Goal: Task Accomplishment & Management: Complete application form

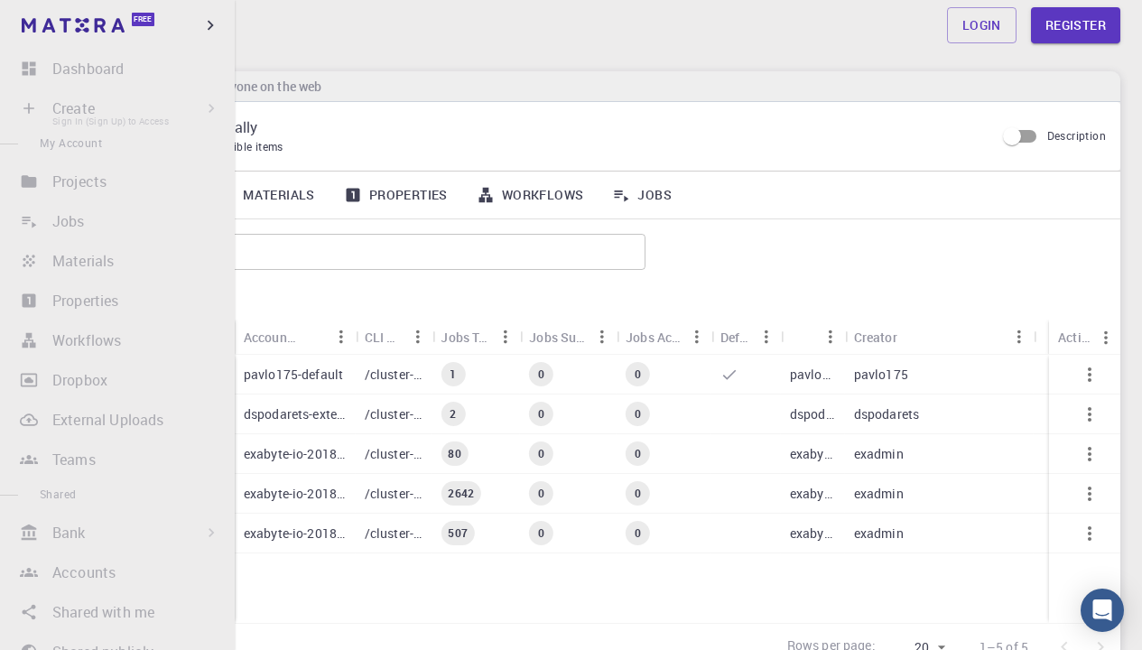
click at [74, 111] on li "Create Sign In (Sign Up) to Access New Job New Material Create Material Upload …" at bounding box center [117, 108] width 235 height 36
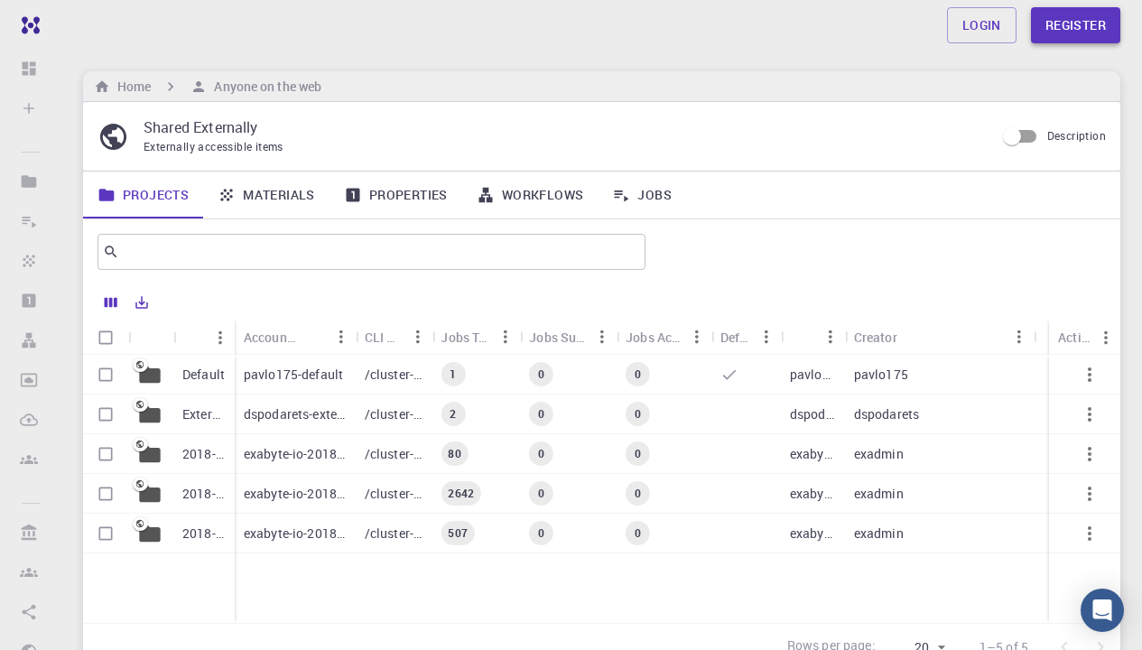
click at [1078, 25] on link "Register" at bounding box center [1075, 25] width 89 height 36
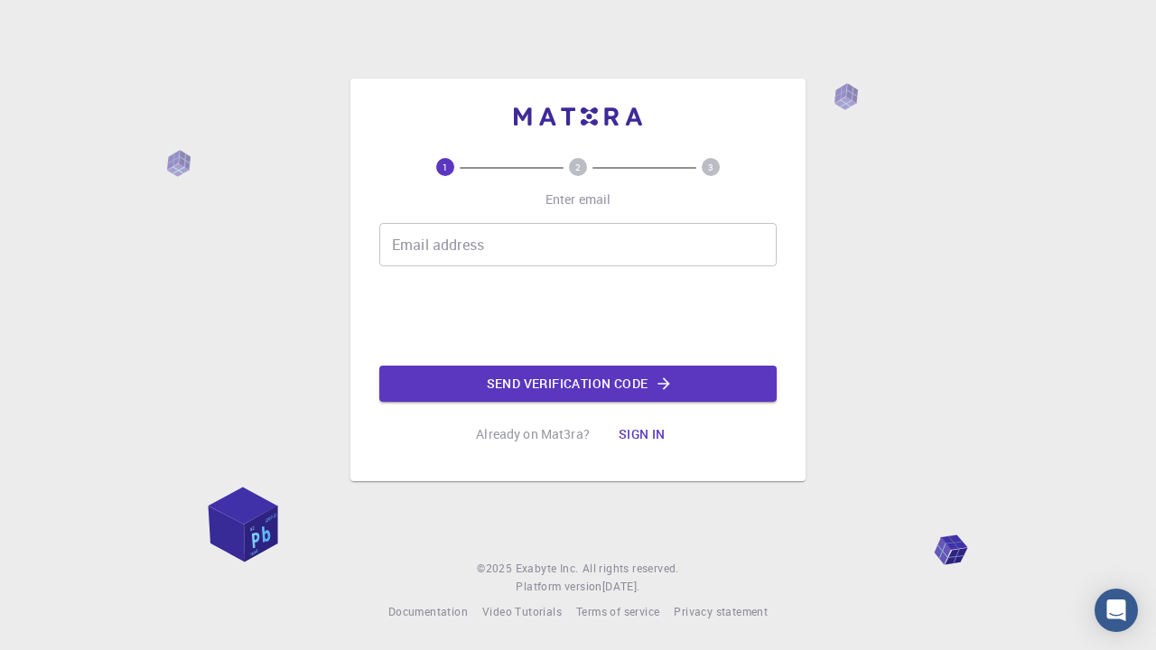
click at [506, 263] on input "Email address" at bounding box center [577, 244] width 397 height 43
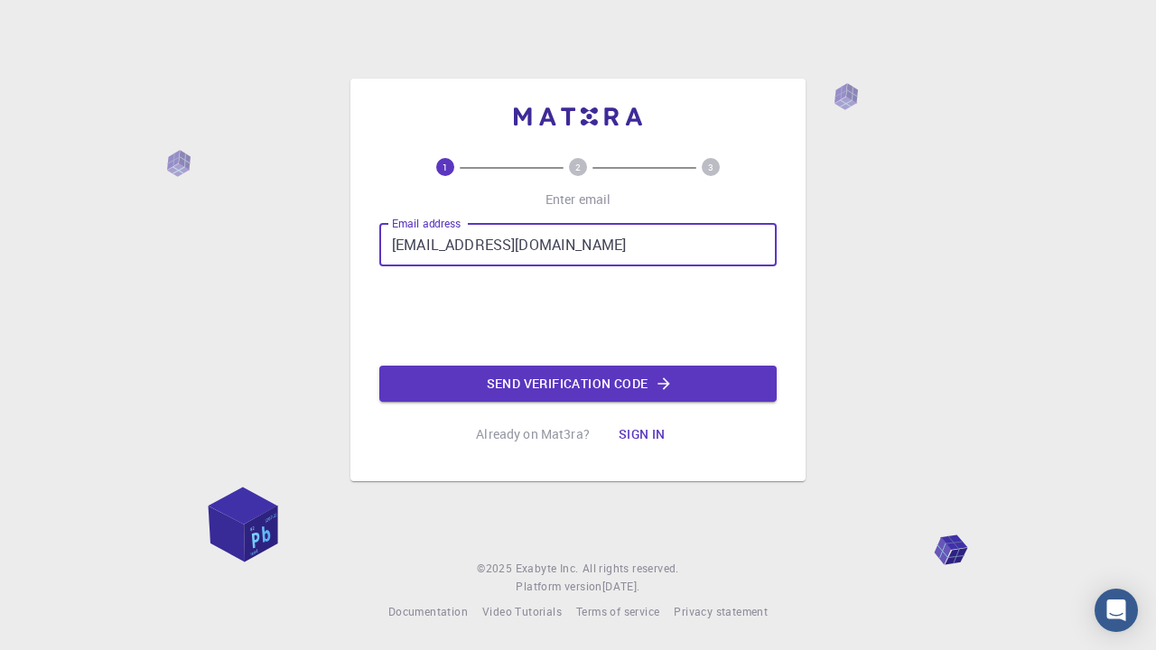
type input "[EMAIL_ADDRESS][DOMAIN_NAME]"
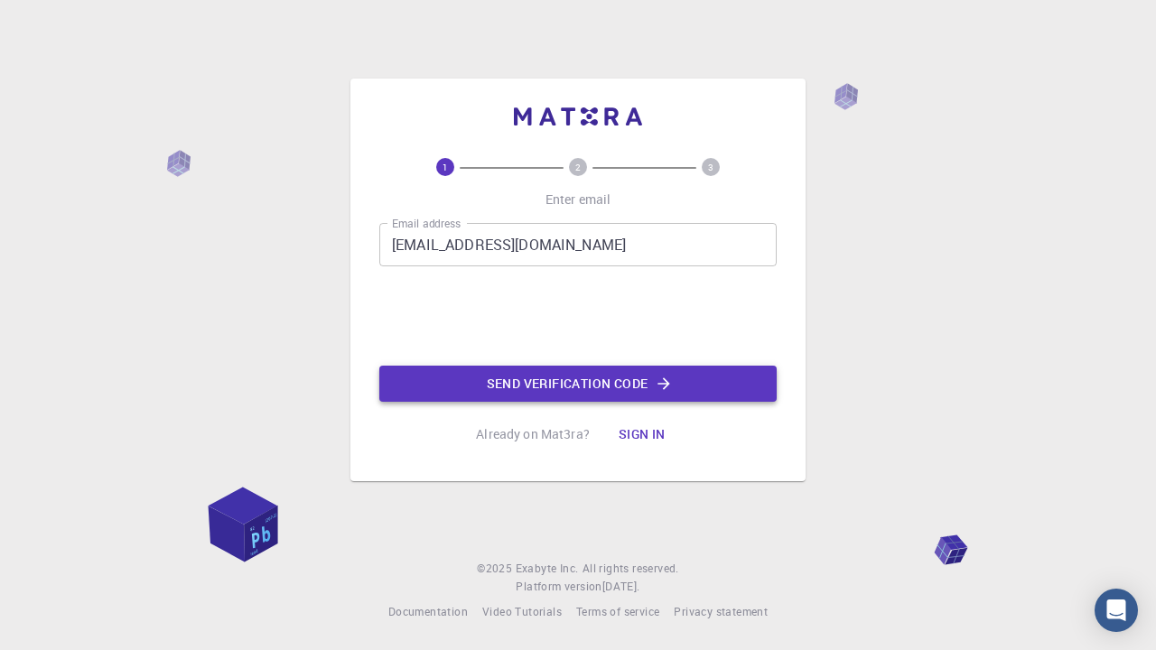
click at [572, 375] on button "Send verification code" at bounding box center [577, 384] width 397 height 36
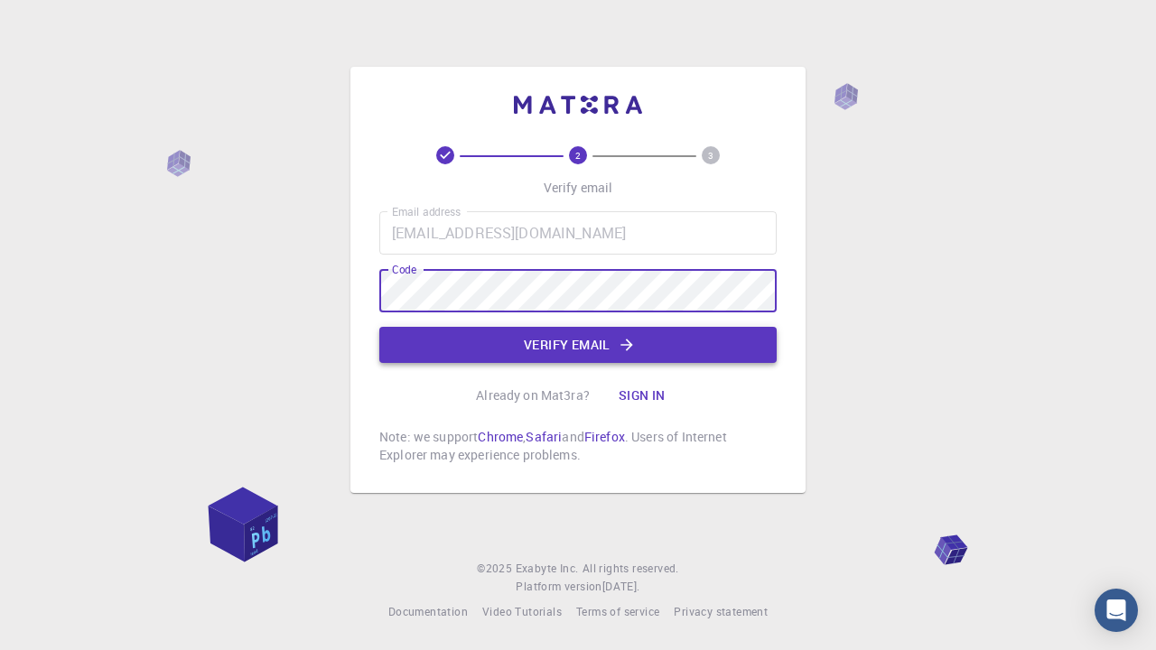
click at [504, 353] on button "Verify email" at bounding box center [577, 345] width 397 height 36
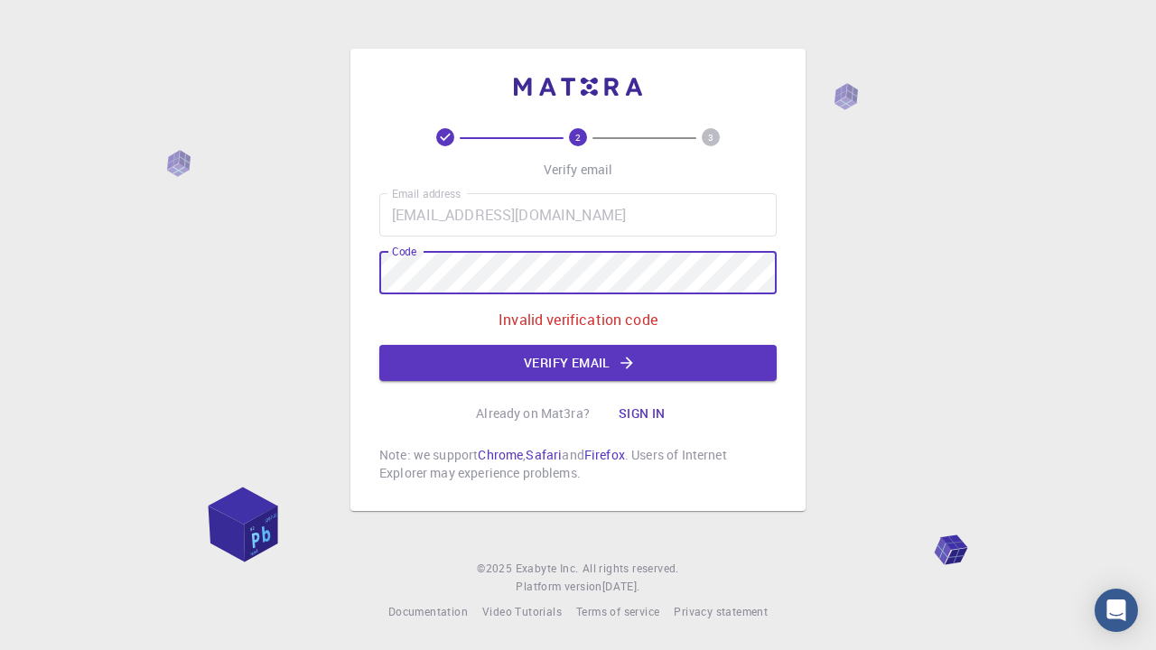
click at [263, 272] on div "2 3 Verify email Email address [EMAIL_ADDRESS][DOMAIN_NAME] Email address Code …" at bounding box center [578, 325] width 1156 height 650
click at [525, 368] on button "Verify email" at bounding box center [577, 363] width 397 height 36
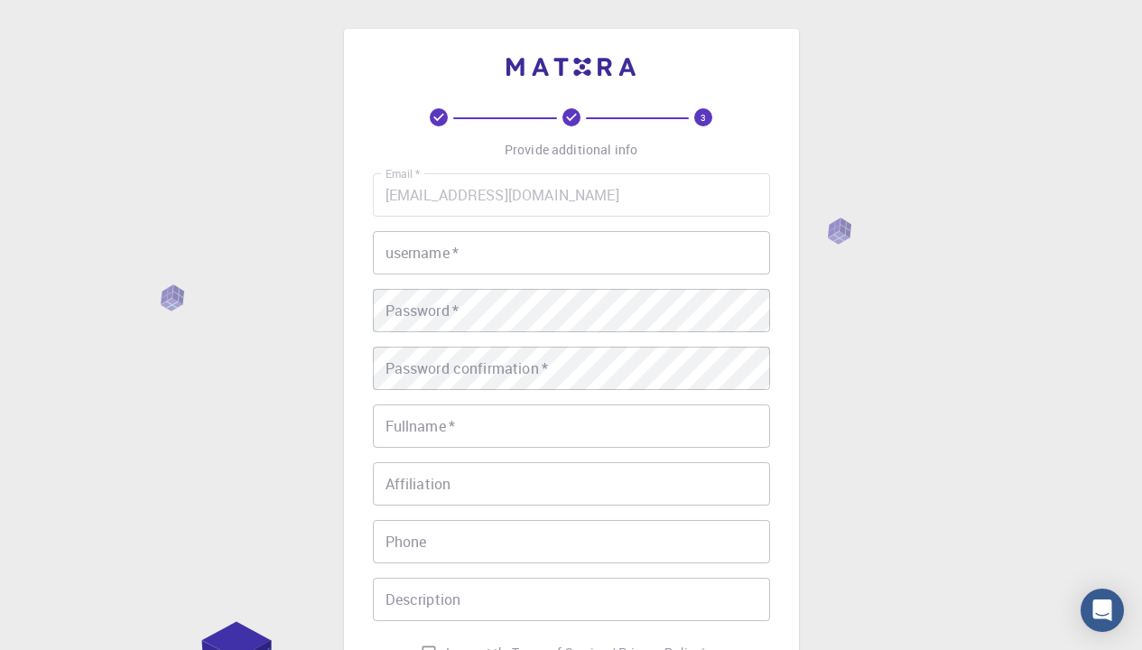
click at [466, 265] on input "username   *" at bounding box center [571, 252] width 397 height 43
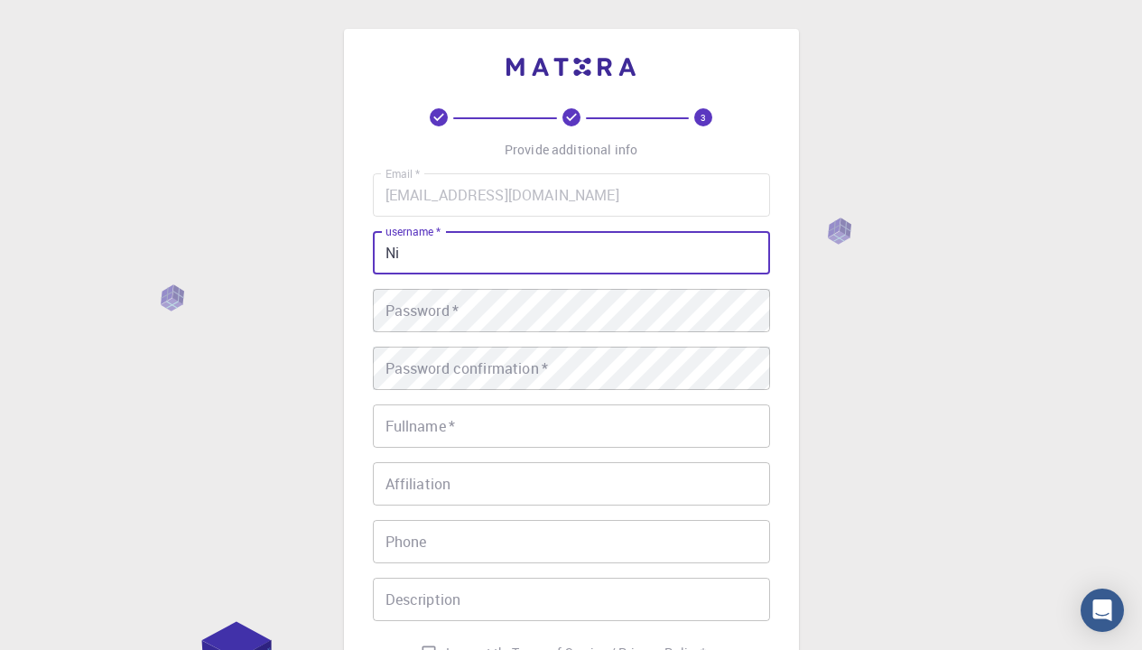
type input "N"
type input "MiriamS"
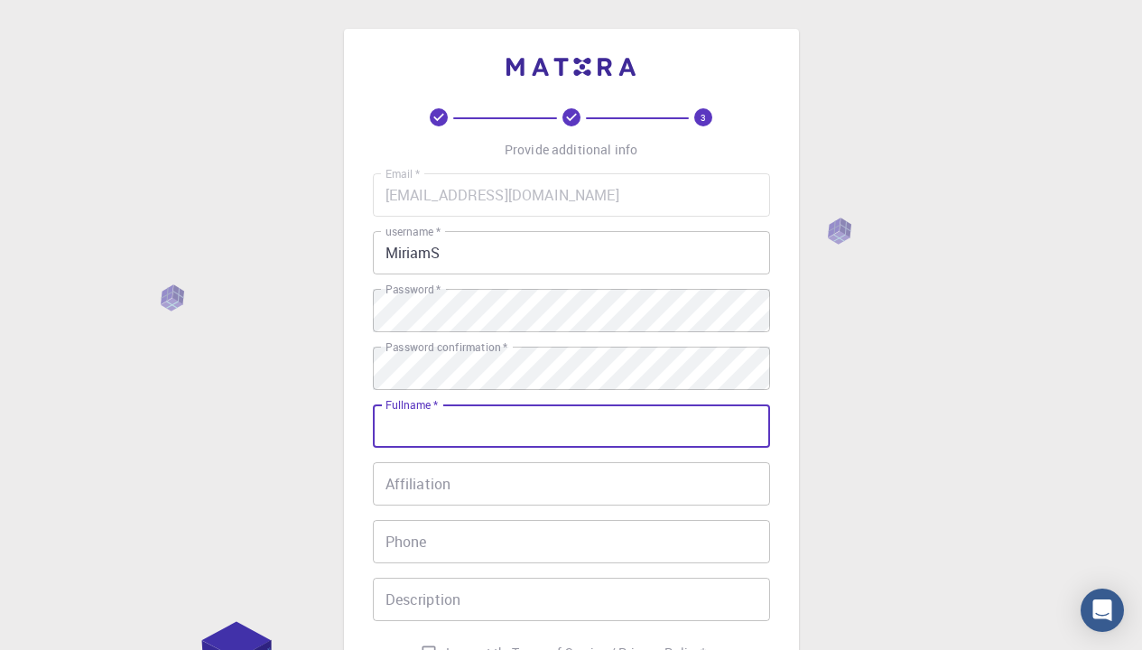
scroll to position [140, 0]
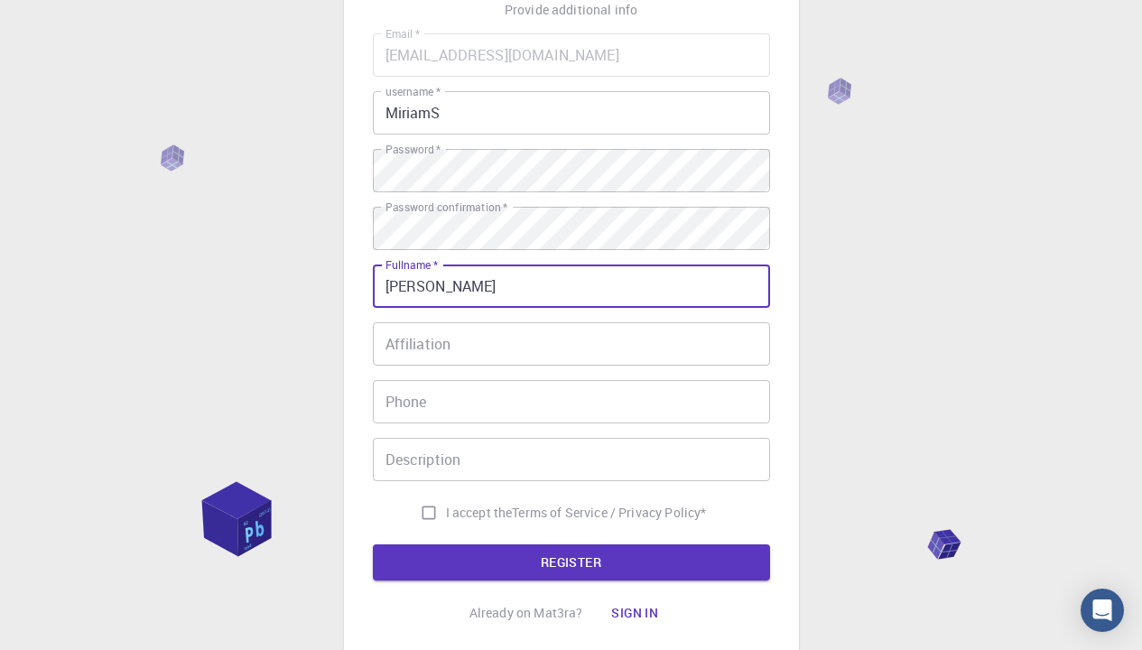
type input "[PERSON_NAME]"
click at [571, 562] on button "REGISTER" at bounding box center [571, 562] width 397 height 36
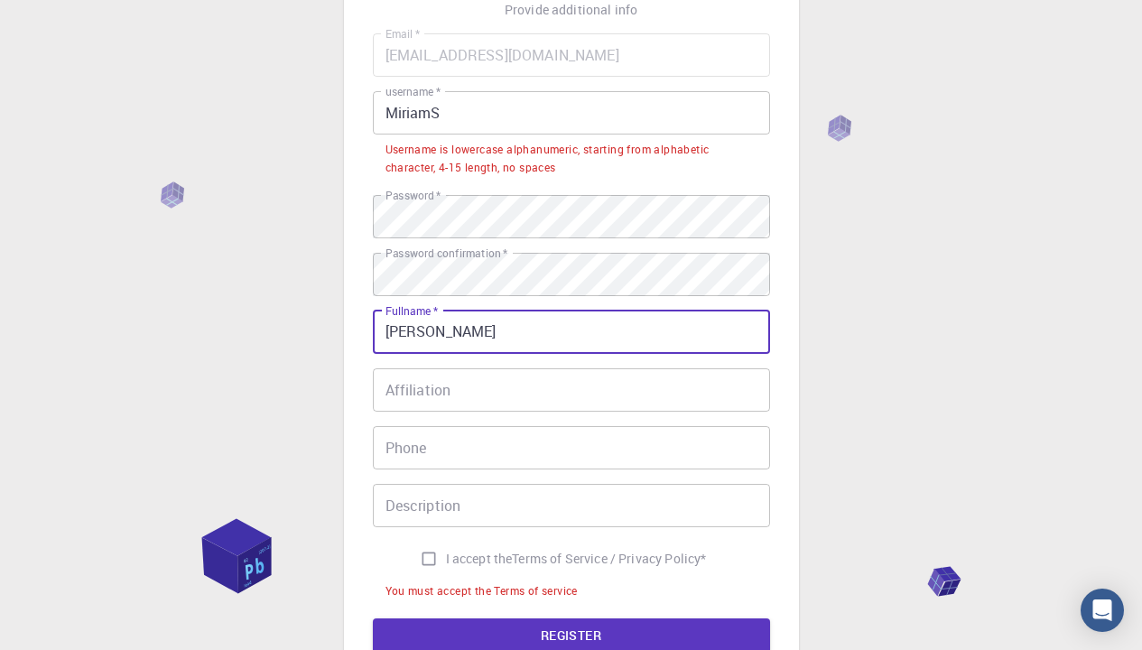
click at [522, 395] on input "Affiliation" at bounding box center [571, 389] width 397 height 43
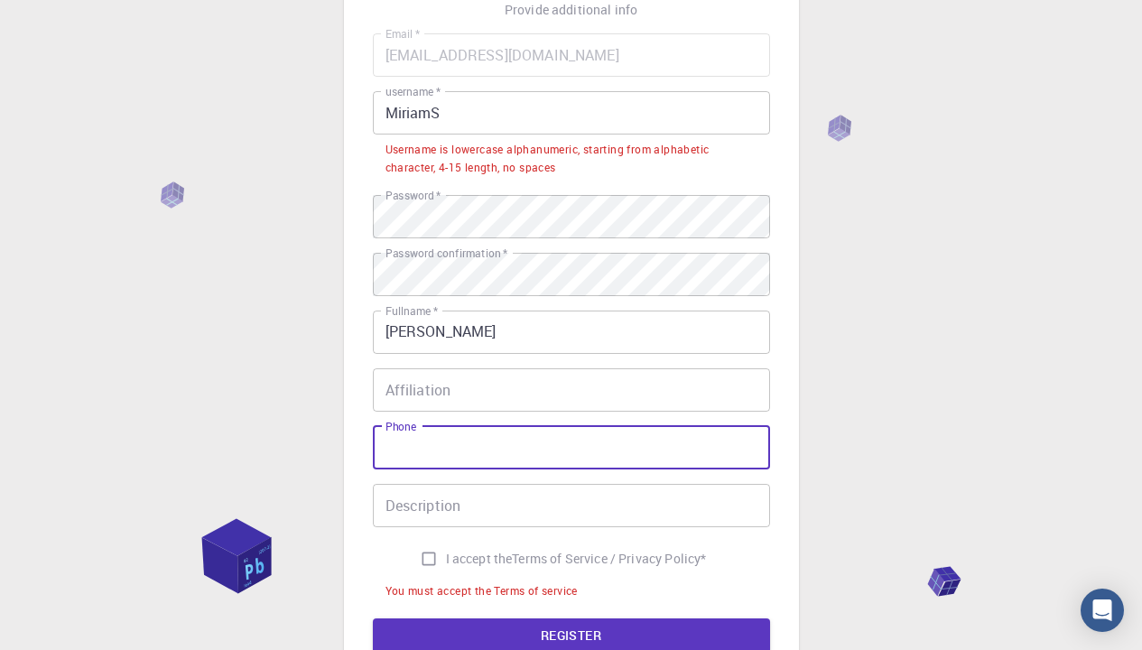
click at [481, 497] on input "Description" at bounding box center [571, 505] width 397 height 43
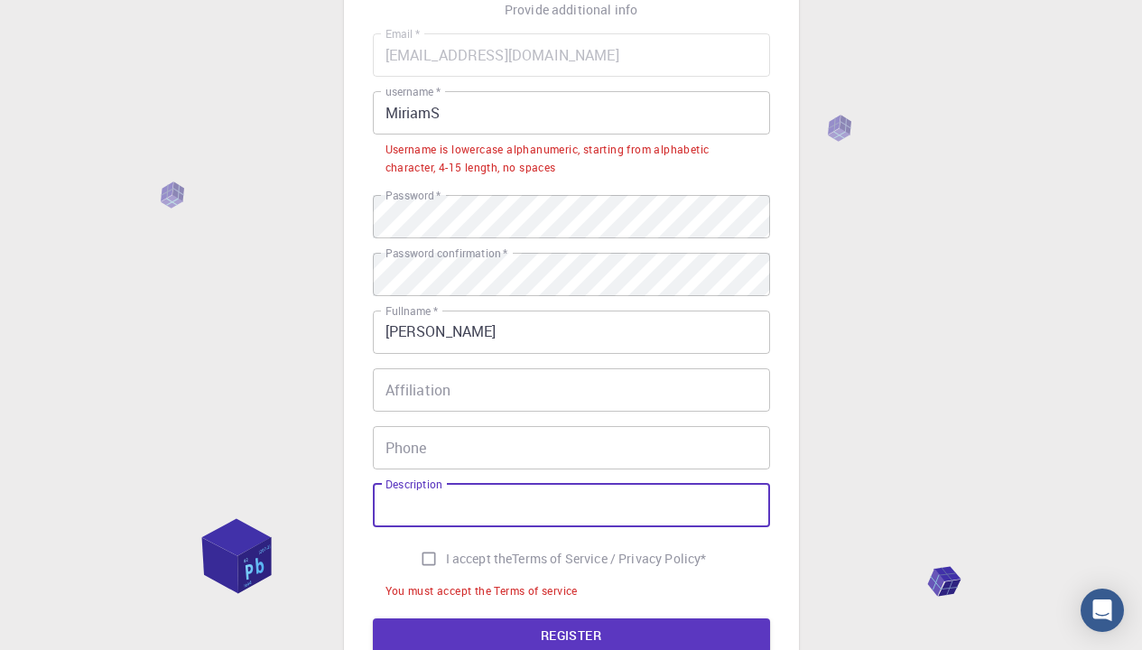
scroll to position [172, 0]
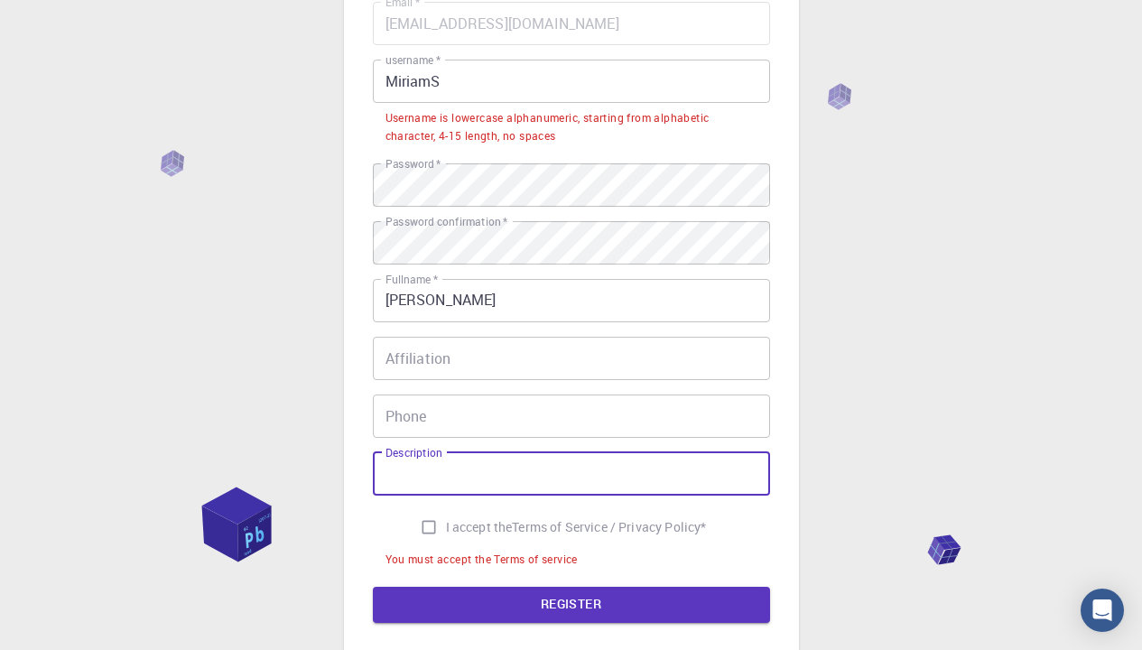
click at [446, 526] on span "I accept the" at bounding box center [479, 527] width 67 height 18
click at [442, 526] on input "I accept the Terms of Service / Privacy Policy *" at bounding box center [429, 527] width 34 height 34
checkbox input "true"
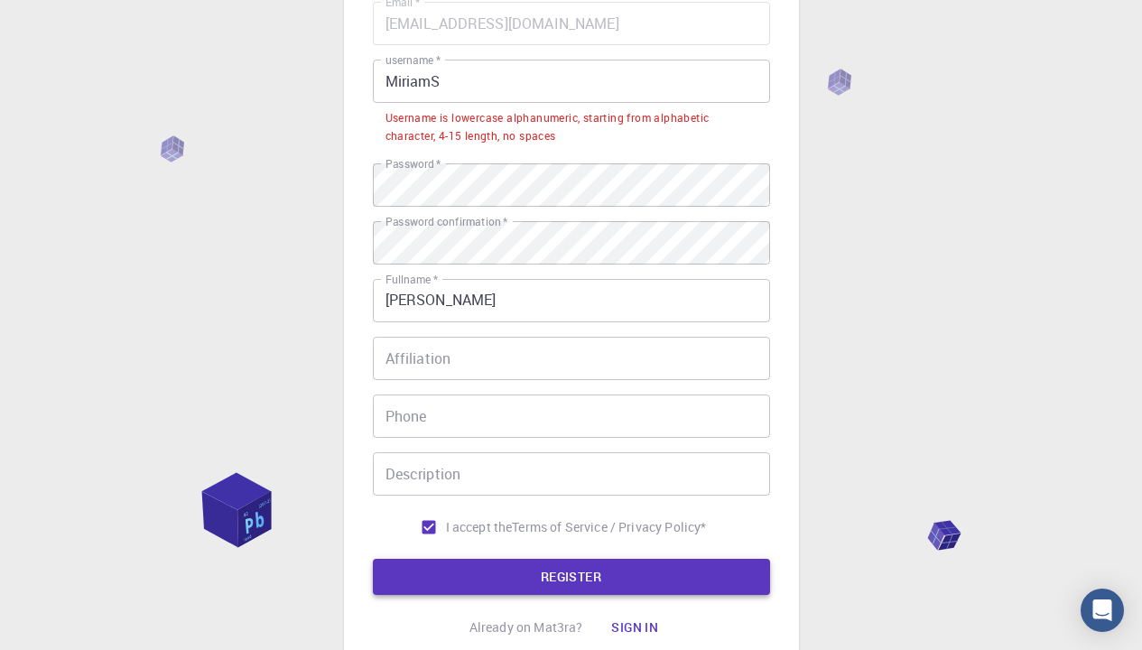
click at [562, 580] on button "REGISTER" at bounding box center [571, 577] width 397 height 36
click at [590, 581] on button "REGISTER" at bounding box center [571, 577] width 397 height 36
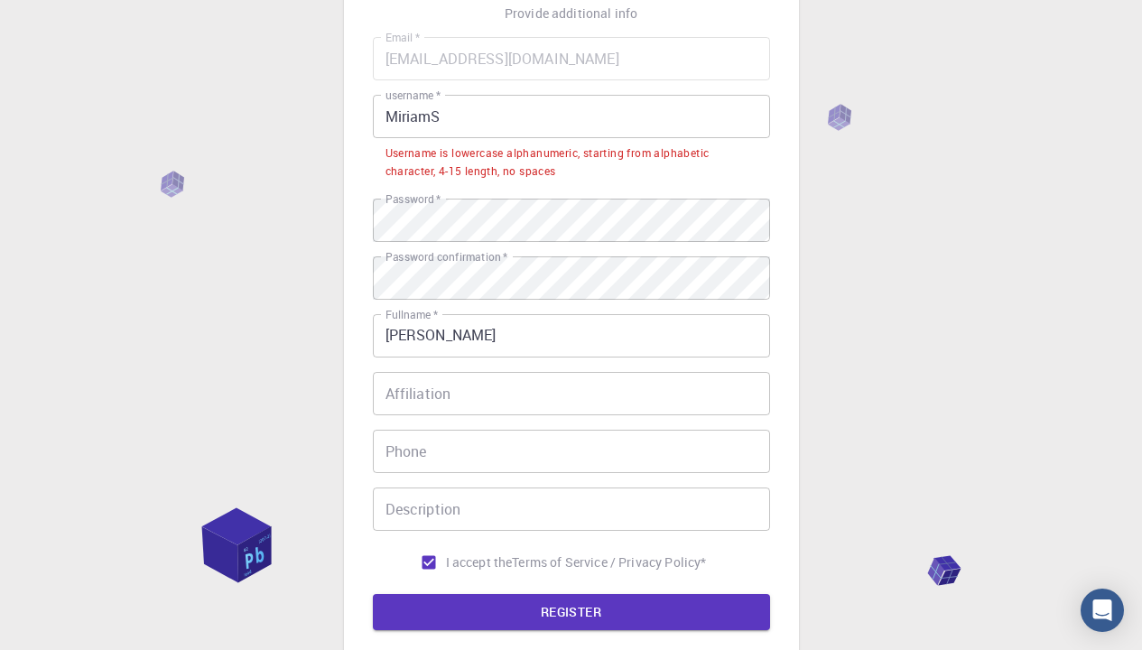
scroll to position [14, 0]
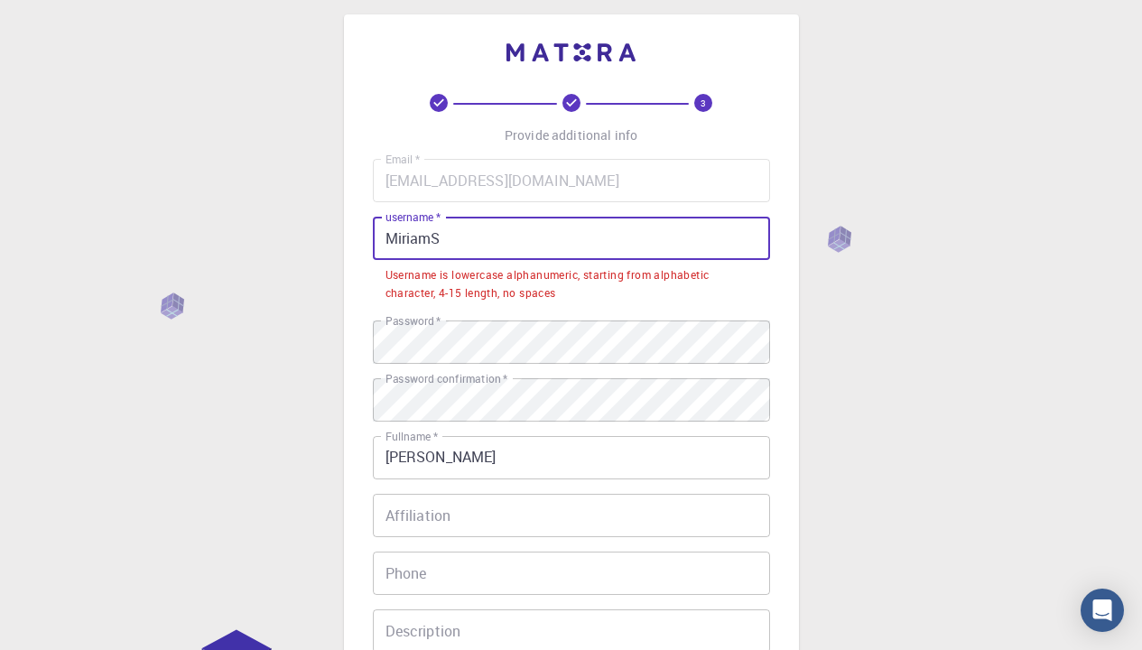
click at [460, 227] on input "MiriamS" at bounding box center [571, 238] width 397 height 43
click at [459, 239] on input "MiriamS" at bounding box center [571, 238] width 397 height 43
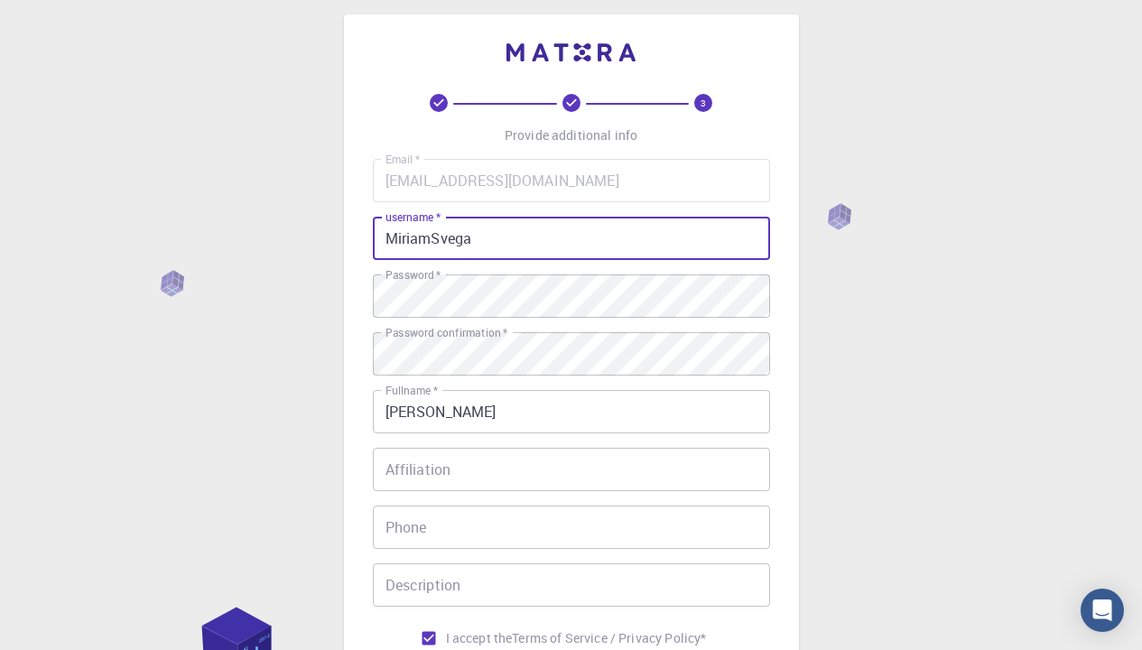
click at [828, 426] on div "3 Provide additional info Email   * [EMAIL_ADDRESS][DOMAIN_NAME] Email   * user…" at bounding box center [571, 445] width 1142 height 919
click at [481, 229] on input "MiriamSvega" at bounding box center [571, 238] width 397 height 43
click at [970, 365] on div "3 Provide additional info Email   * [EMAIL_ADDRESS][DOMAIN_NAME] Email   * user…" at bounding box center [571, 445] width 1142 height 919
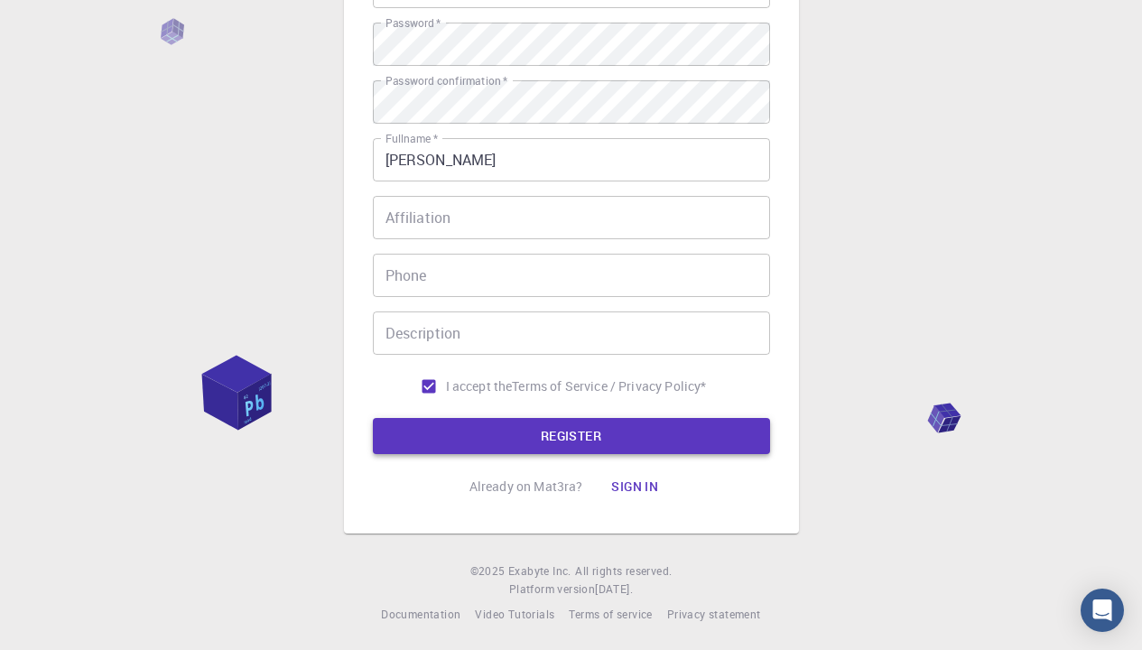
click at [551, 440] on button "REGISTER" at bounding box center [571, 436] width 397 height 36
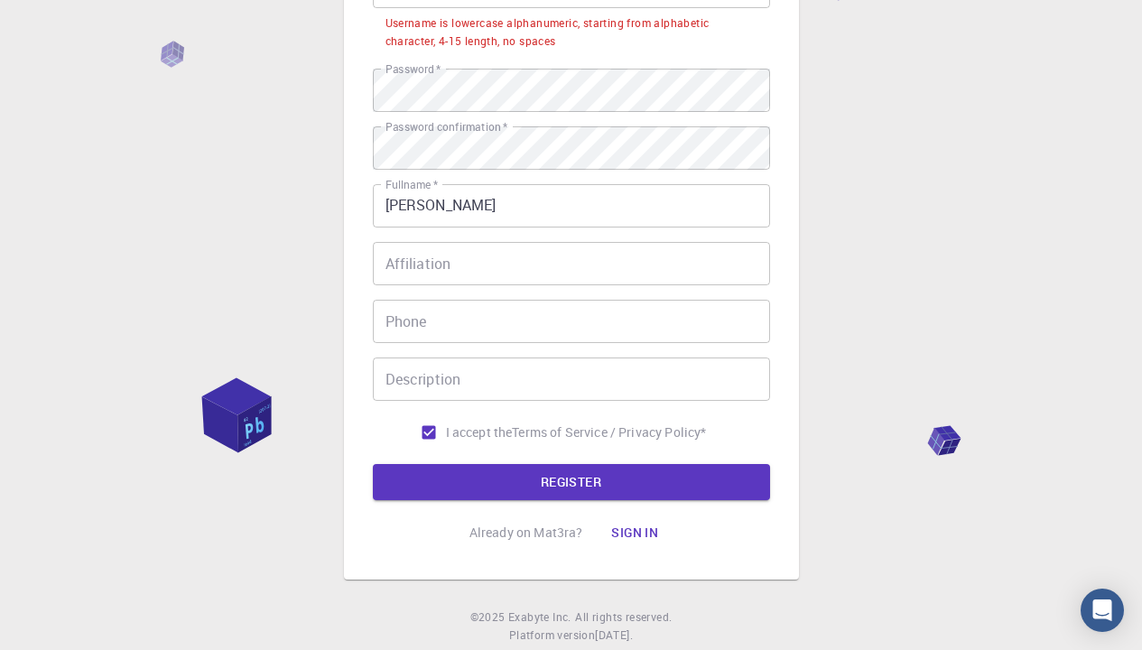
scroll to position [0, 0]
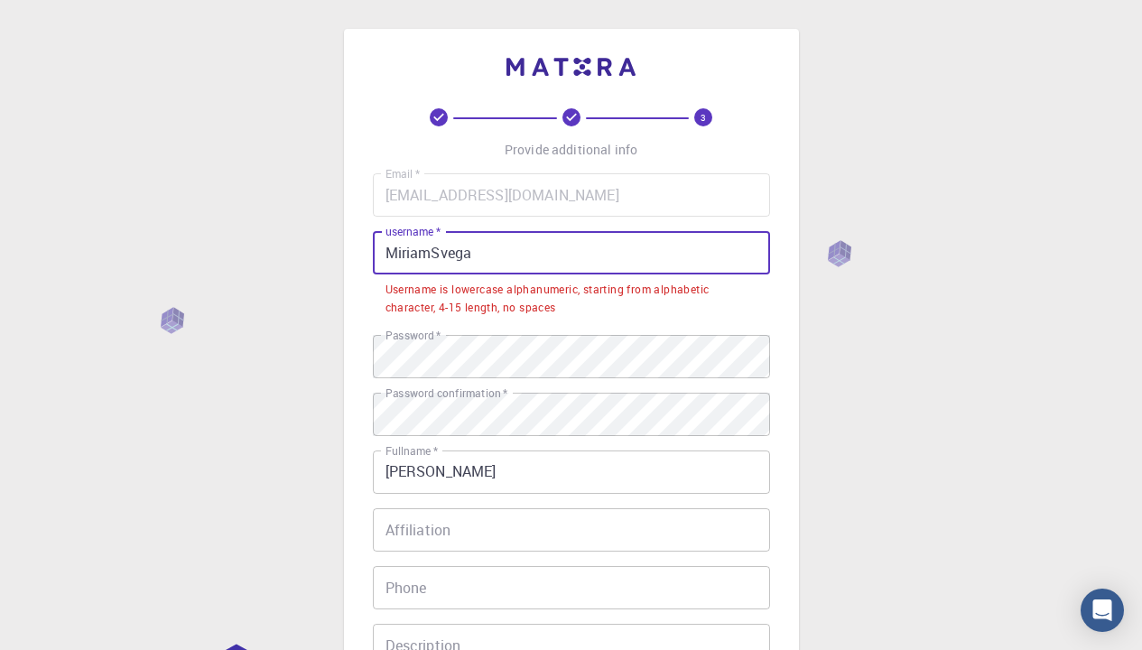
drag, startPoint x: 484, startPoint y: 256, endPoint x: 294, endPoint y: 230, distance: 191.4
click at [317, 237] on div "3 Provide additional info Email   * [EMAIL_ADDRESS][DOMAIN_NAME] Email   * user…" at bounding box center [571, 482] width 1142 height 965
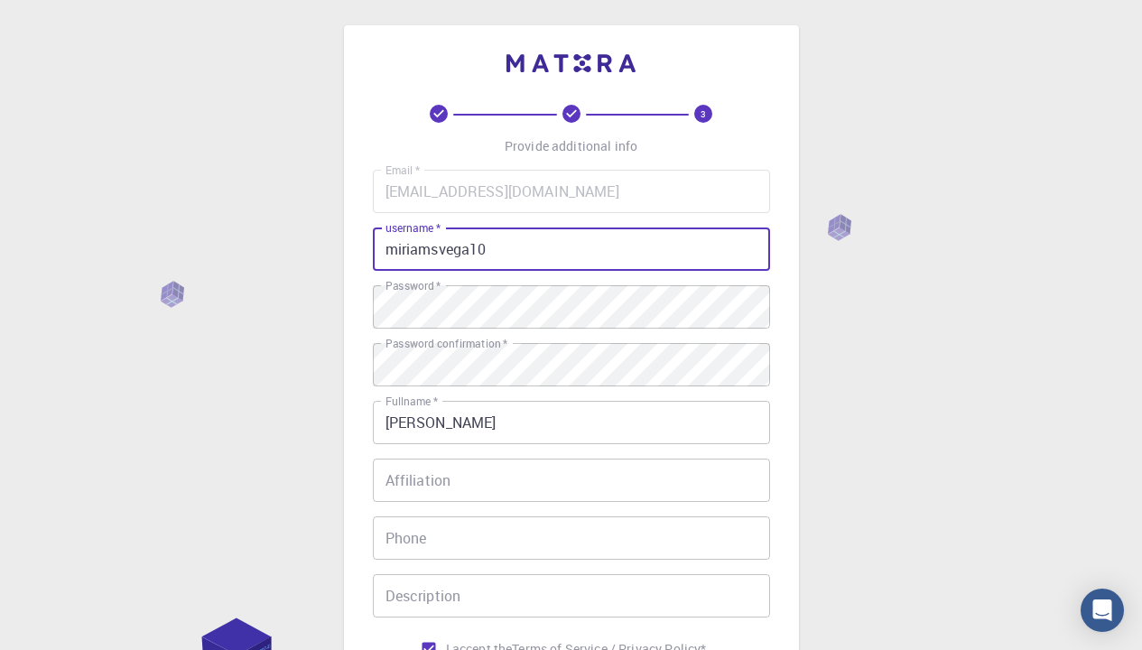
scroll to position [266, 0]
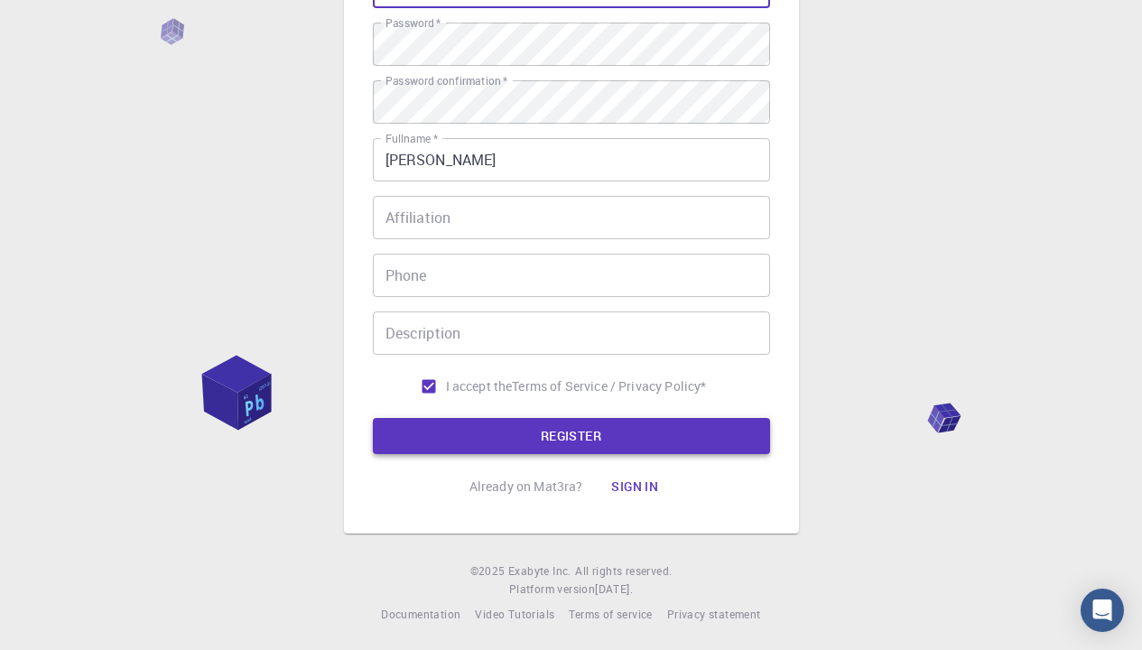
type input "miriamsvega10"
click at [589, 434] on button "REGISTER" at bounding box center [571, 436] width 397 height 36
